Goal: Task Accomplishment & Management: Complete application form

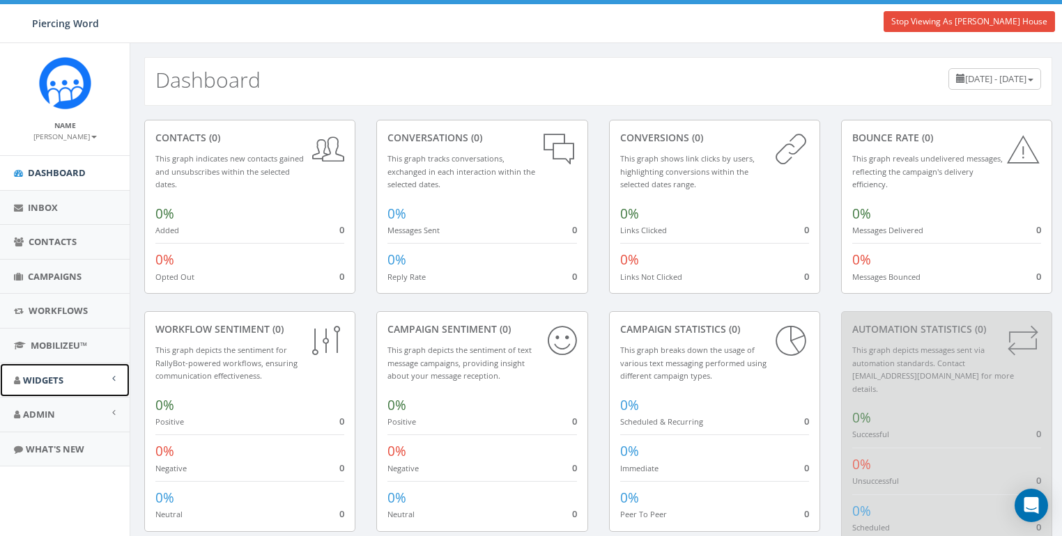
click at [43, 372] on link "Widgets" at bounding box center [65, 381] width 130 height 34
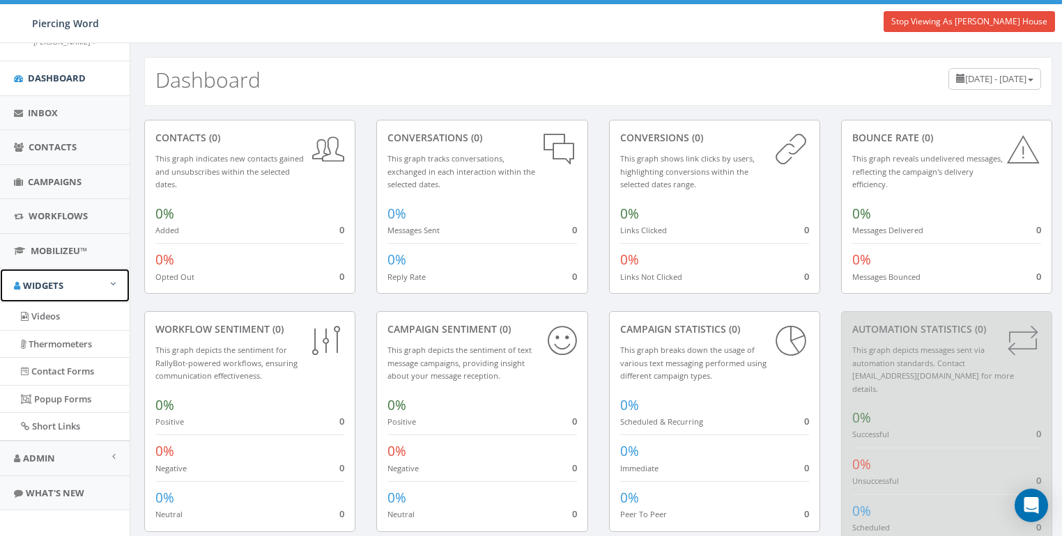
scroll to position [95, 0]
click at [49, 210] on span "Workflows" at bounding box center [58, 216] width 59 height 13
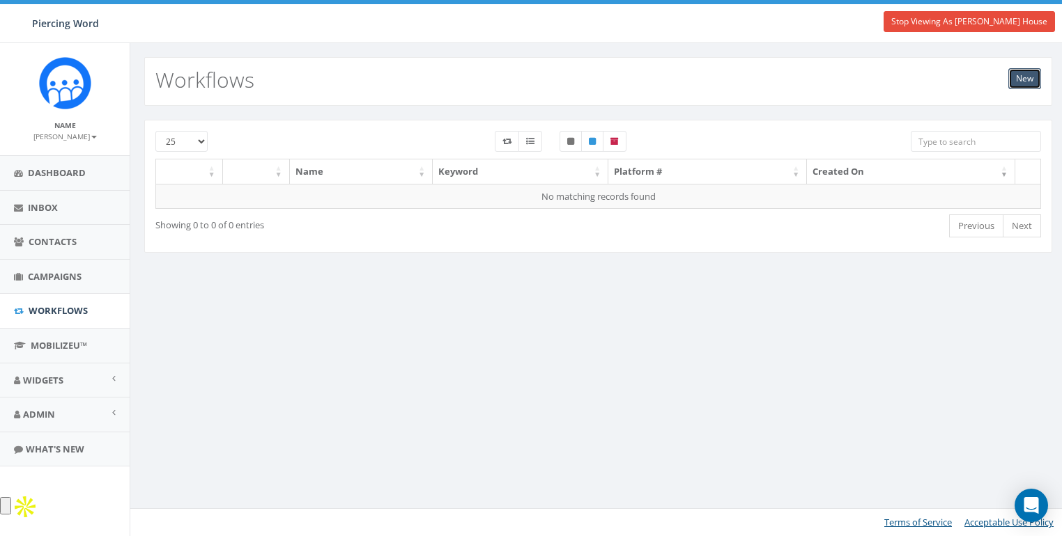
click at [1024, 73] on link "New" at bounding box center [1024, 78] width 33 height 21
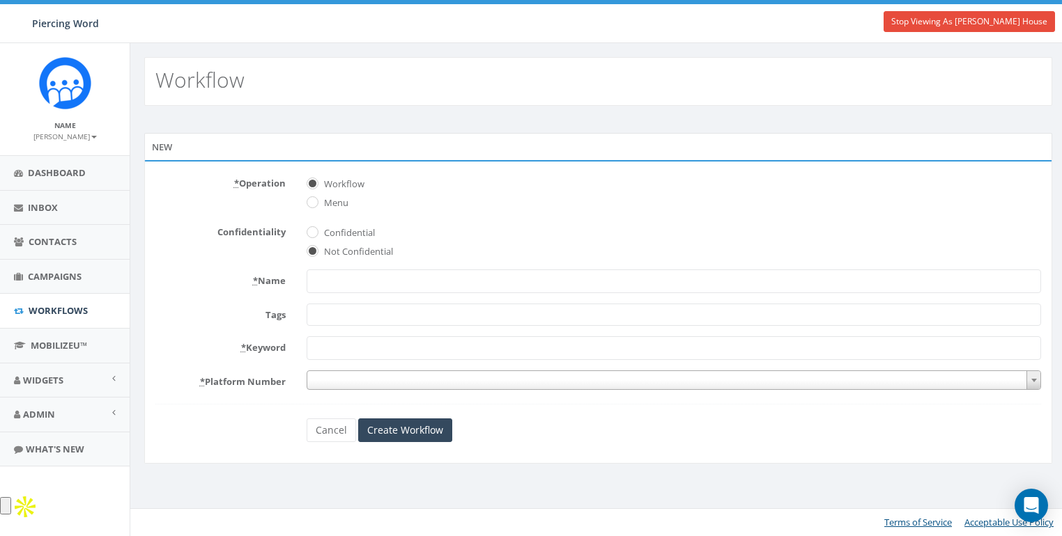
click at [265, 196] on div "* Operation Workflow Menu" at bounding box center [598, 191] width 906 height 38
click at [355, 278] on input "* Name" at bounding box center [674, 282] width 734 height 24
type input "FORM"
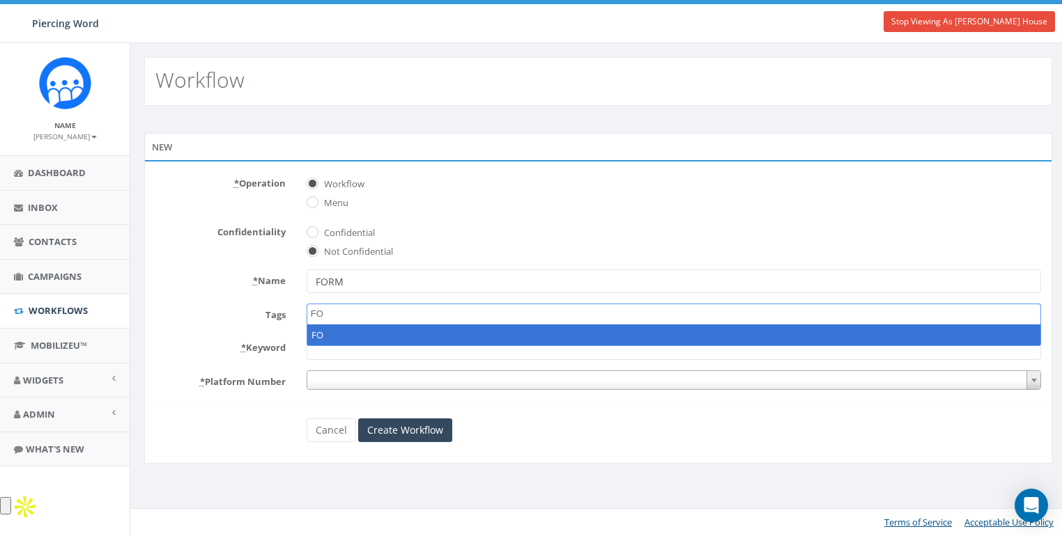
type textarea "F"
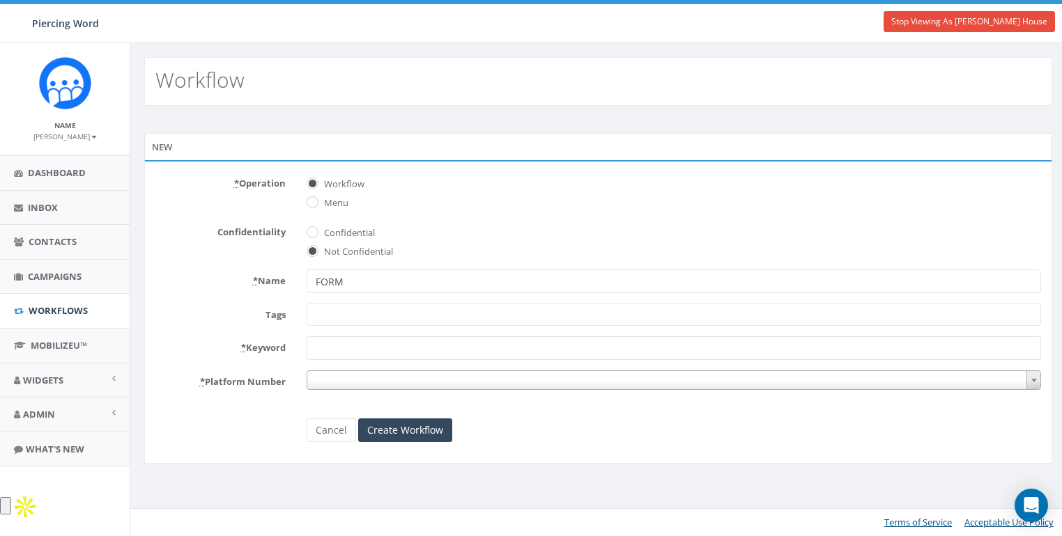
click at [378, 343] on input "* Keyword" at bounding box center [674, 349] width 734 height 24
type input "FORM"
click at [376, 378] on span at bounding box center [674, 381] width 735 height 20
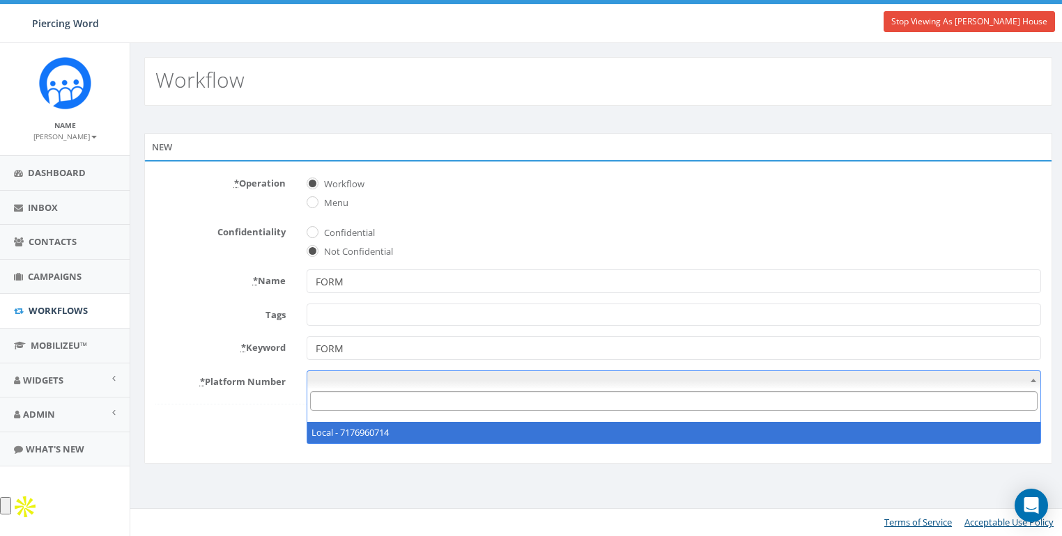
select select "7567930"
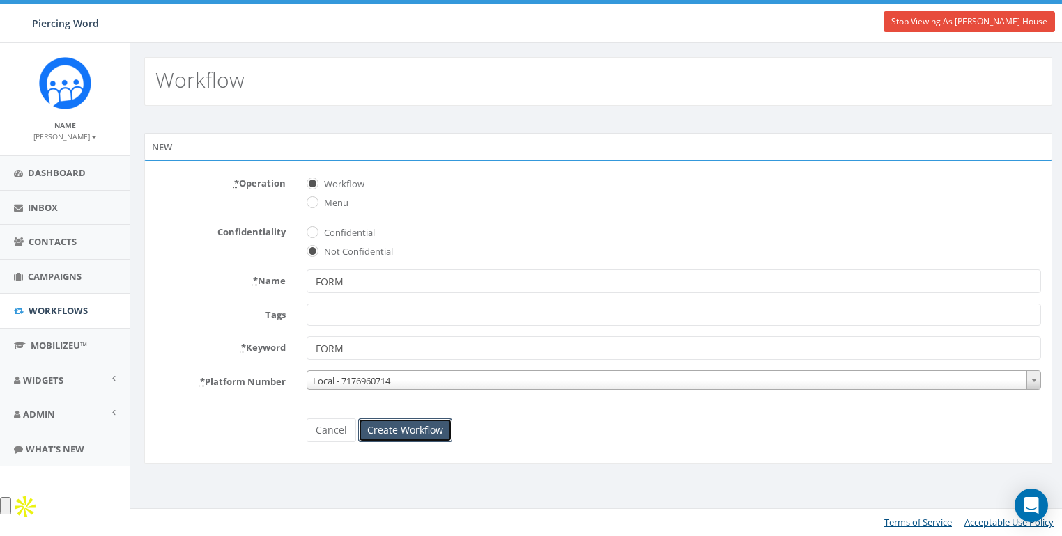
click at [412, 427] on input "Create Workflow" at bounding box center [405, 431] width 94 height 24
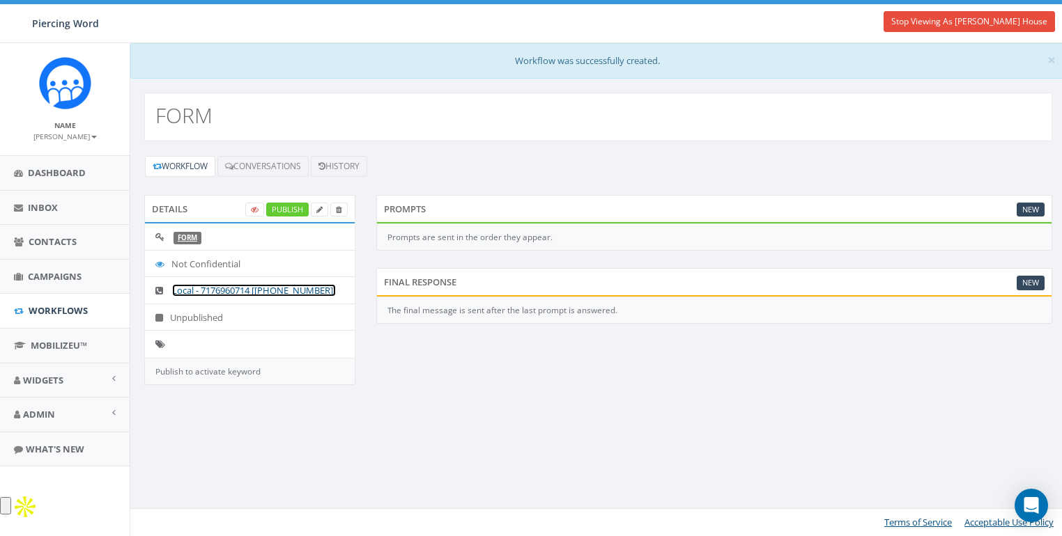
click at [206, 288] on link "Local - 7176960714 [+1 717-696-0714]" at bounding box center [254, 290] width 164 height 13
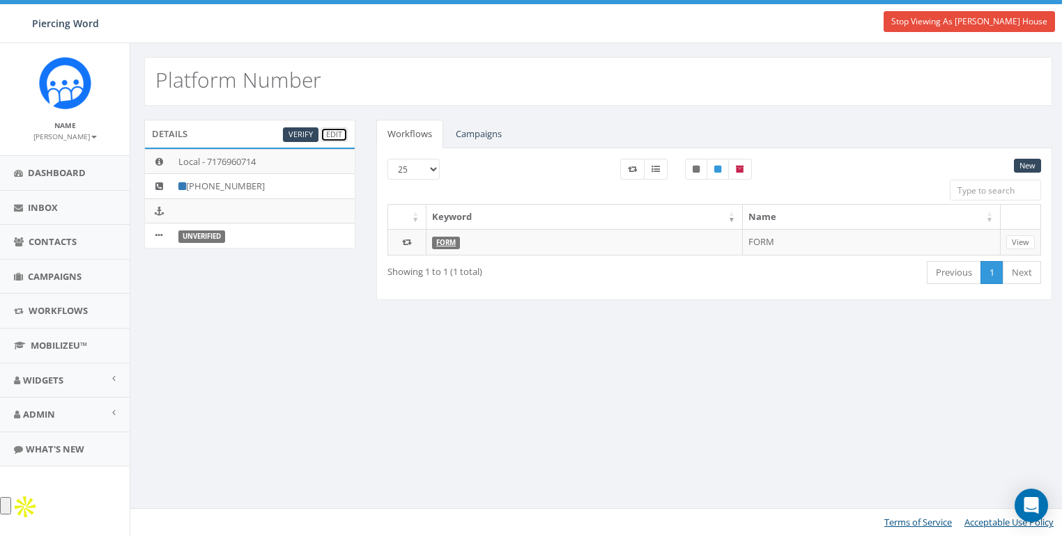
click at [326, 132] on link "Edit" at bounding box center [333, 135] width 27 height 15
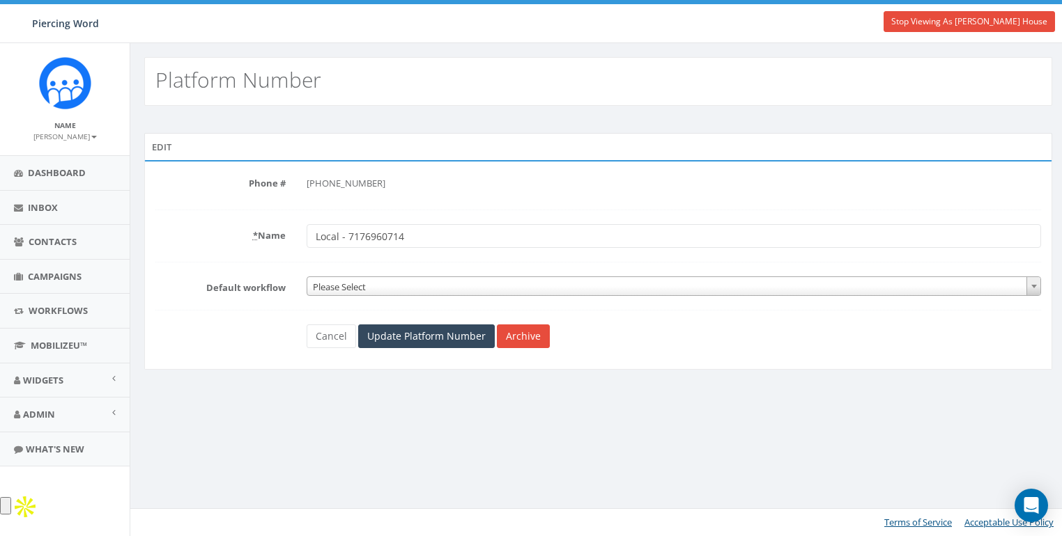
click at [272, 321] on form "Phone # [PHONE_NUMBER] * Name Local - 7176960714 Default workflow Please Select…" at bounding box center [598, 260] width 886 height 176
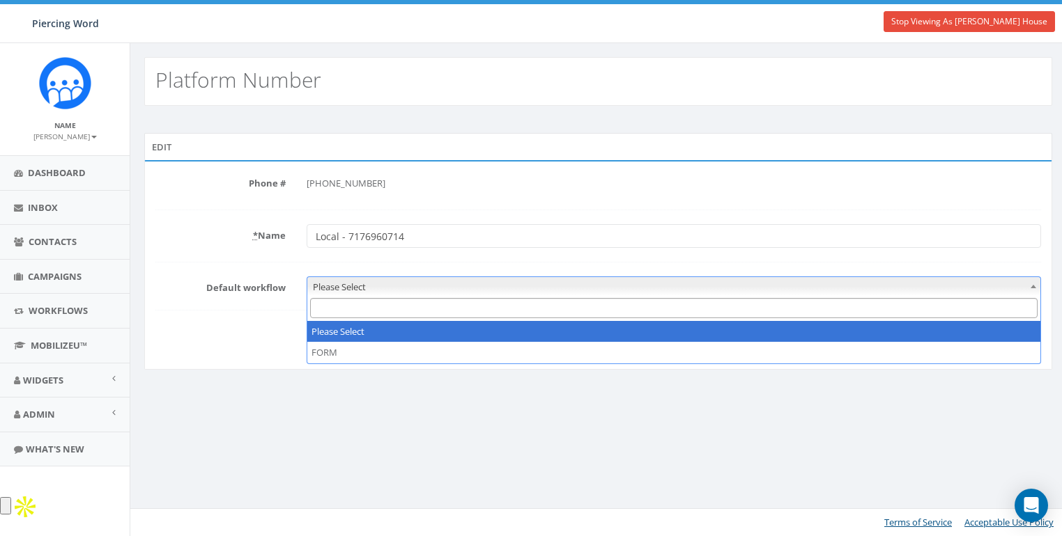
click at [335, 291] on span "Please Select" at bounding box center [674, 287] width 734 height 20
click at [243, 378] on div "Edit Phone Number can't be blank Phone # +1 717-696-0714 * Name Local - 7176960…" at bounding box center [598, 260] width 929 height 255
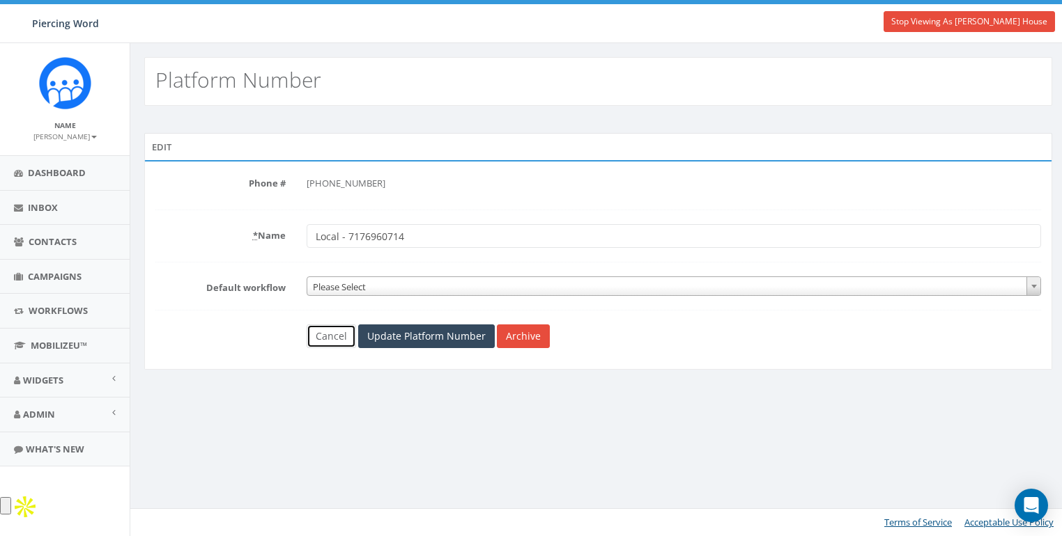
click at [344, 337] on link "Cancel" at bounding box center [331, 337] width 49 height 24
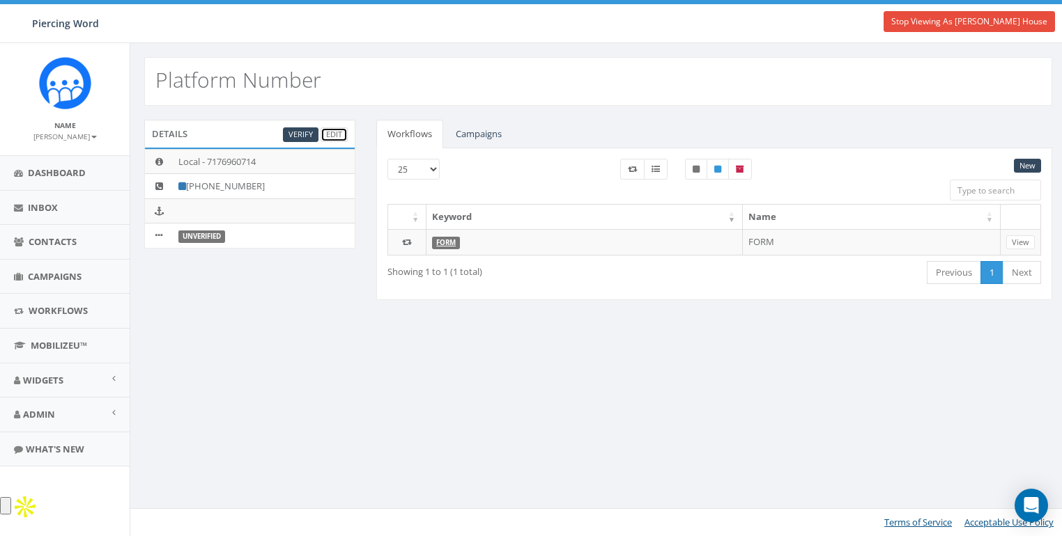
click at [330, 131] on link "Edit" at bounding box center [333, 135] width 27 height 15
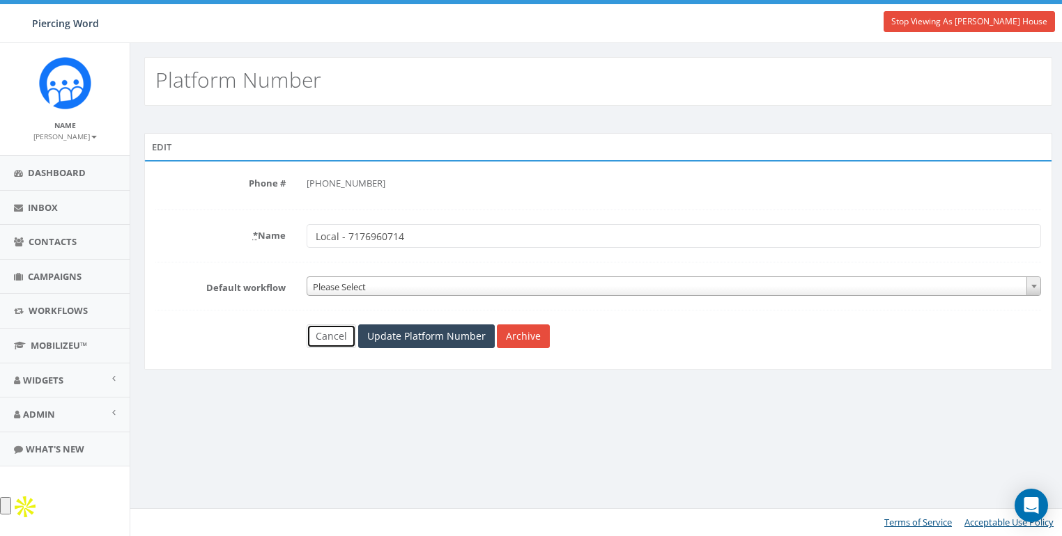
click at [319, 332] on link "Cancel" at bounding box center [331, 337] width 49 height 24
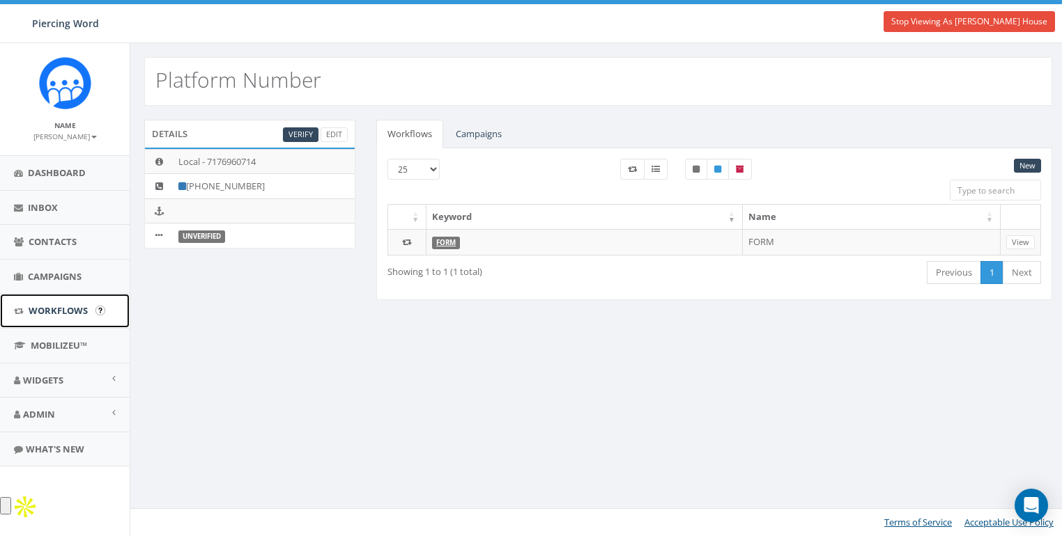
click at [59, 307] on span "Workflows" at bounding box center [58, 310] width 59 height 13
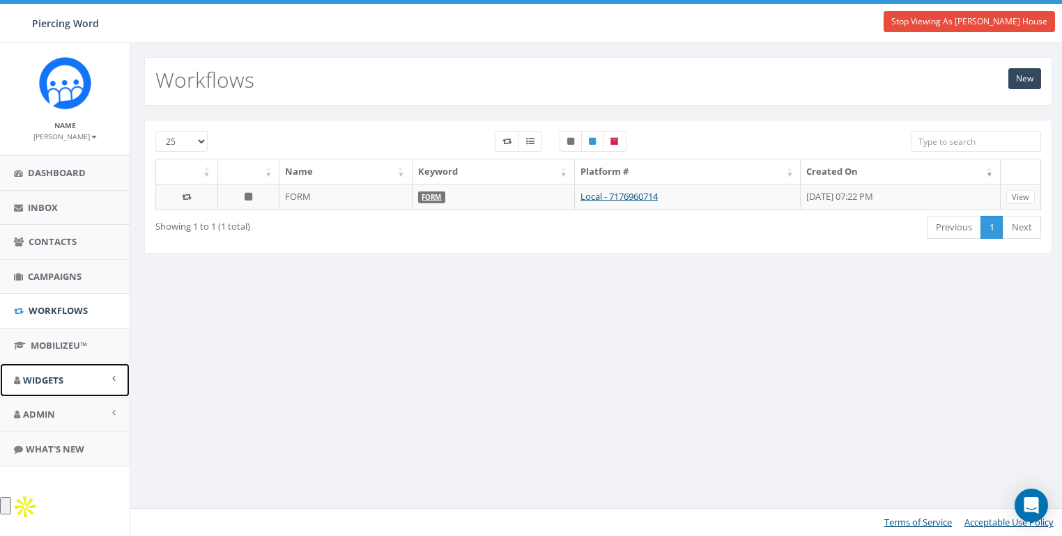
click at [43, 378] on span "Widgets" at bounding box center [43, 380] width 40 height 13
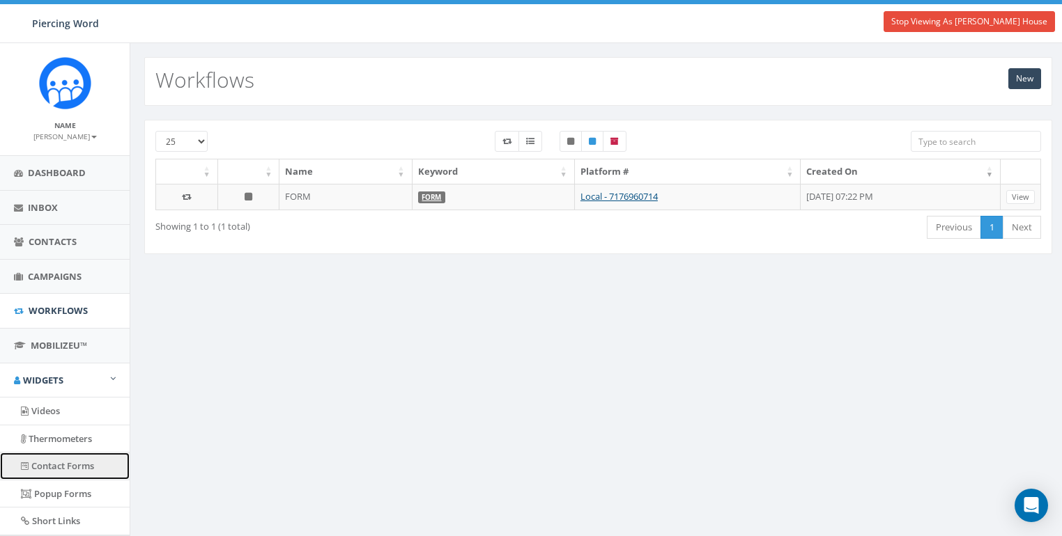
click at [57, 466] on link "Contact Forms" at bounding box center [65, 466] width 130 height 27
click at [234, 325] on div "New Workflows 25 50 100 Name Keyword Platform # Created On FORM FORM Local - 71…" at bounding box center [598, 342] width 936 height 599
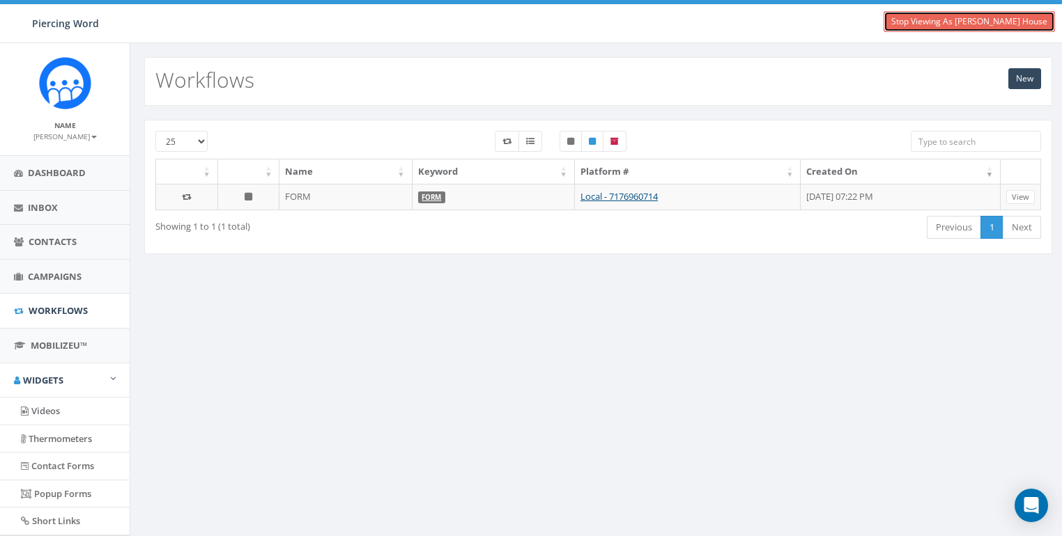
click at [982, 16] on link "Stop Viewing As Aaron House" at bounding box center [968, 21] width 171 height 21
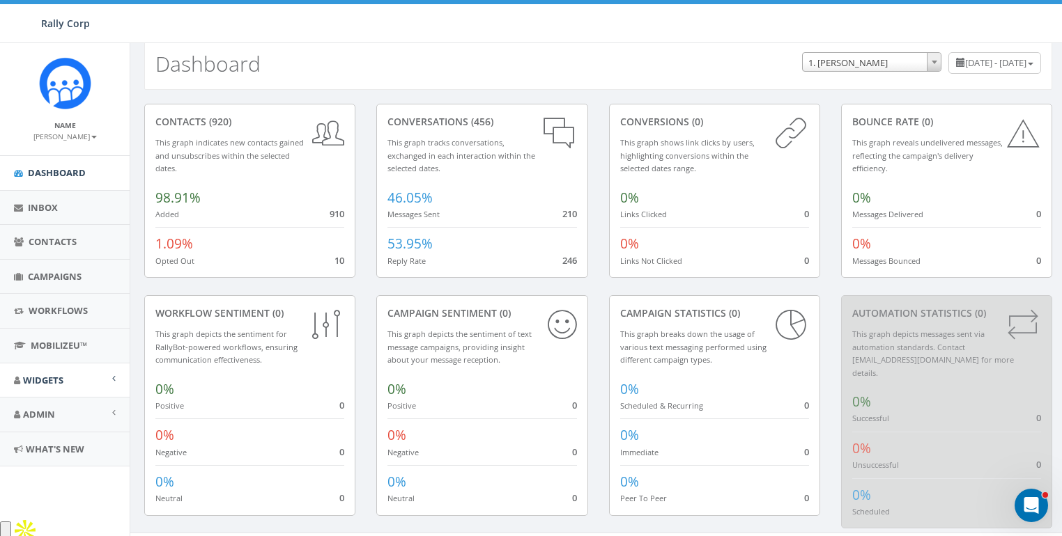
scroll to position [26, 0]
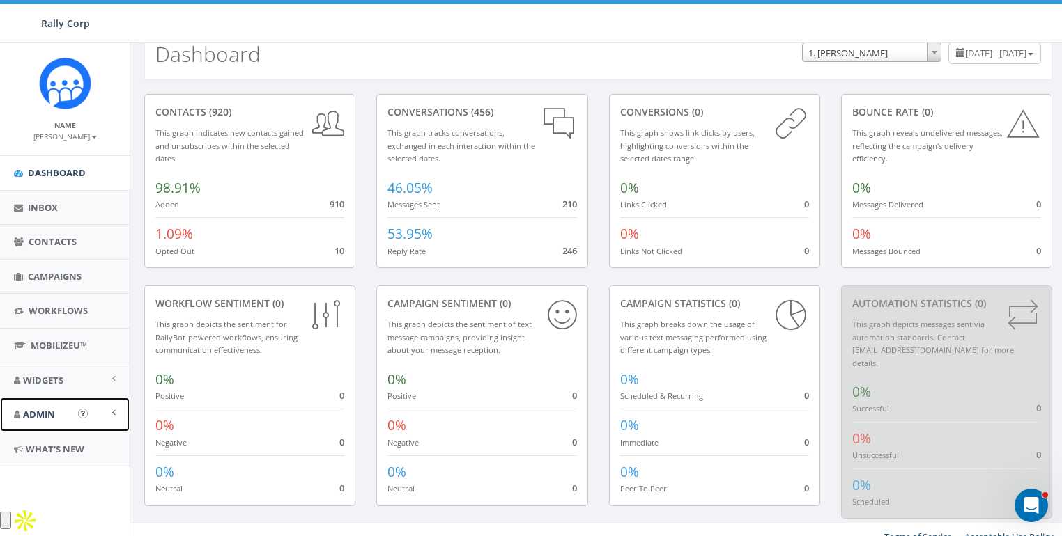
click at [40, 405] on link "Admin" at bounding box center [65, 415] width 130 height 34
